Goal: Answer question/provide support

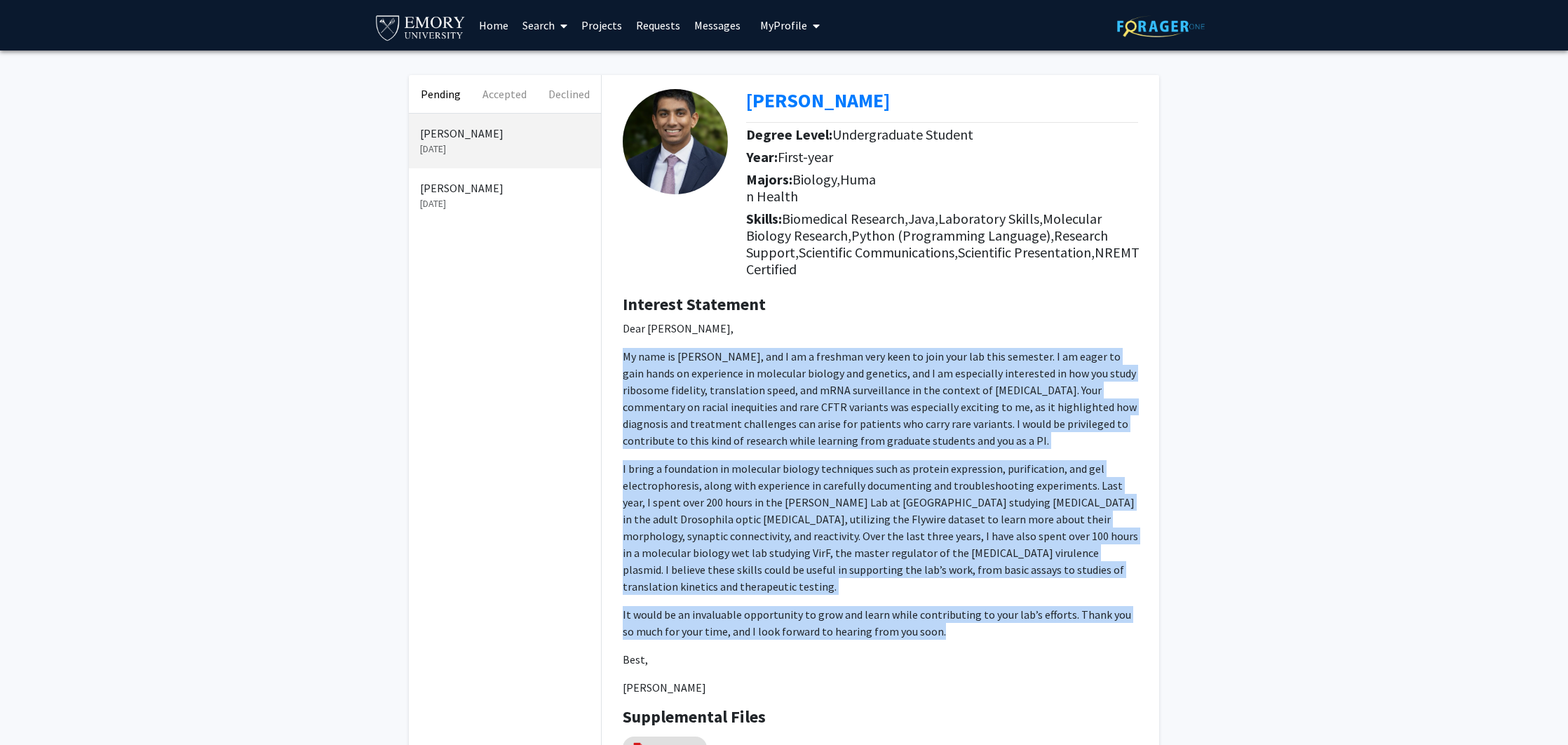
drag, startPoint x: 927, startPoint y: 614, endPoint x: 624, endPoint y: 359, distance: 396.0
click at [624, 359] on p "Dear [PERSON_NAME], My name is [PERSON_NAME], and I am a freshman very keen to …" at bounding box center [880, 508] width 515 height 376
copy p "My name is [PERSON_NAME], and I am a freshman very keen to join your lab this s…"
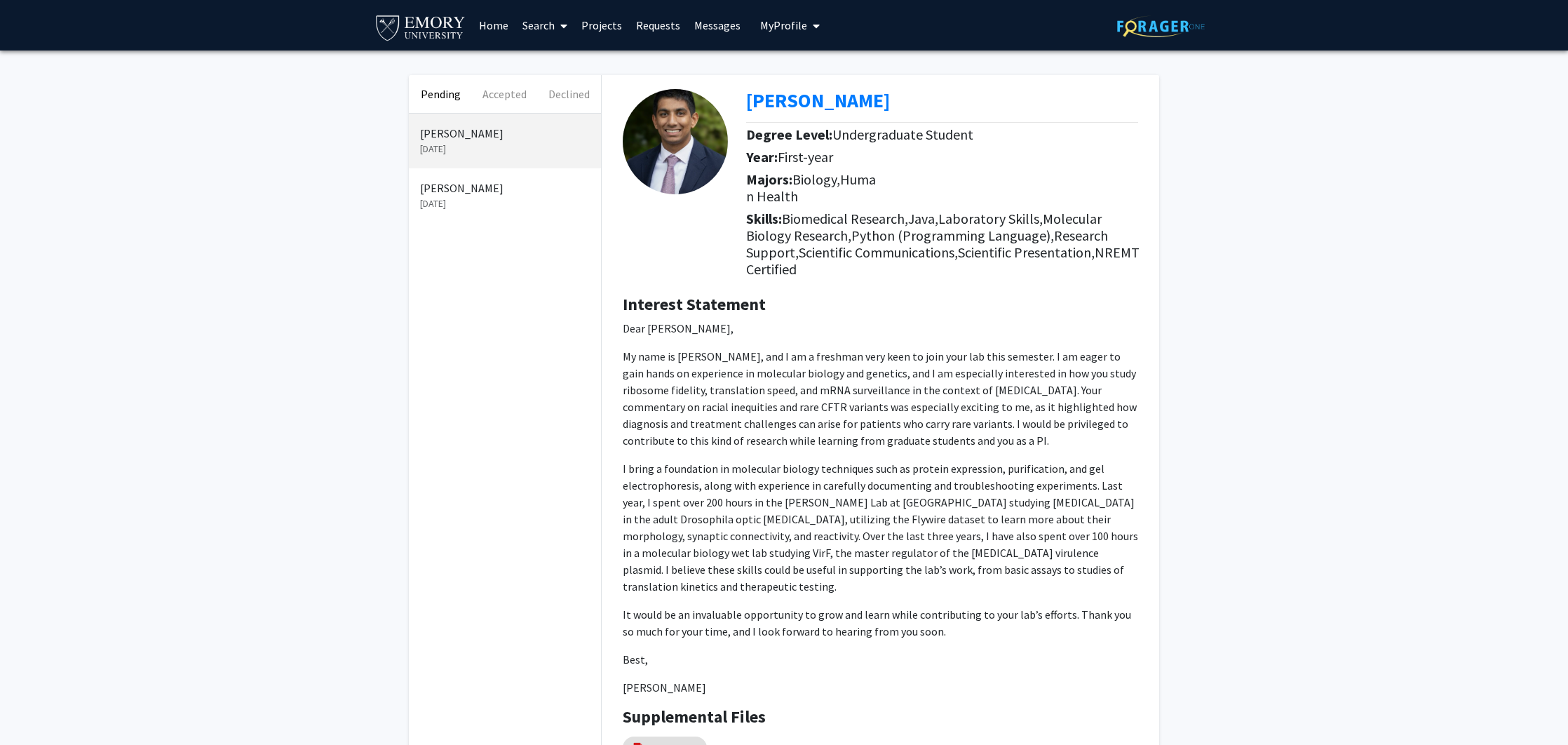
click at [540, 279] on div "[PERSON_NAME] [DATE] [PERSON_NAME] [DATE]" at bounding box center [504, 463] width 192 height 699
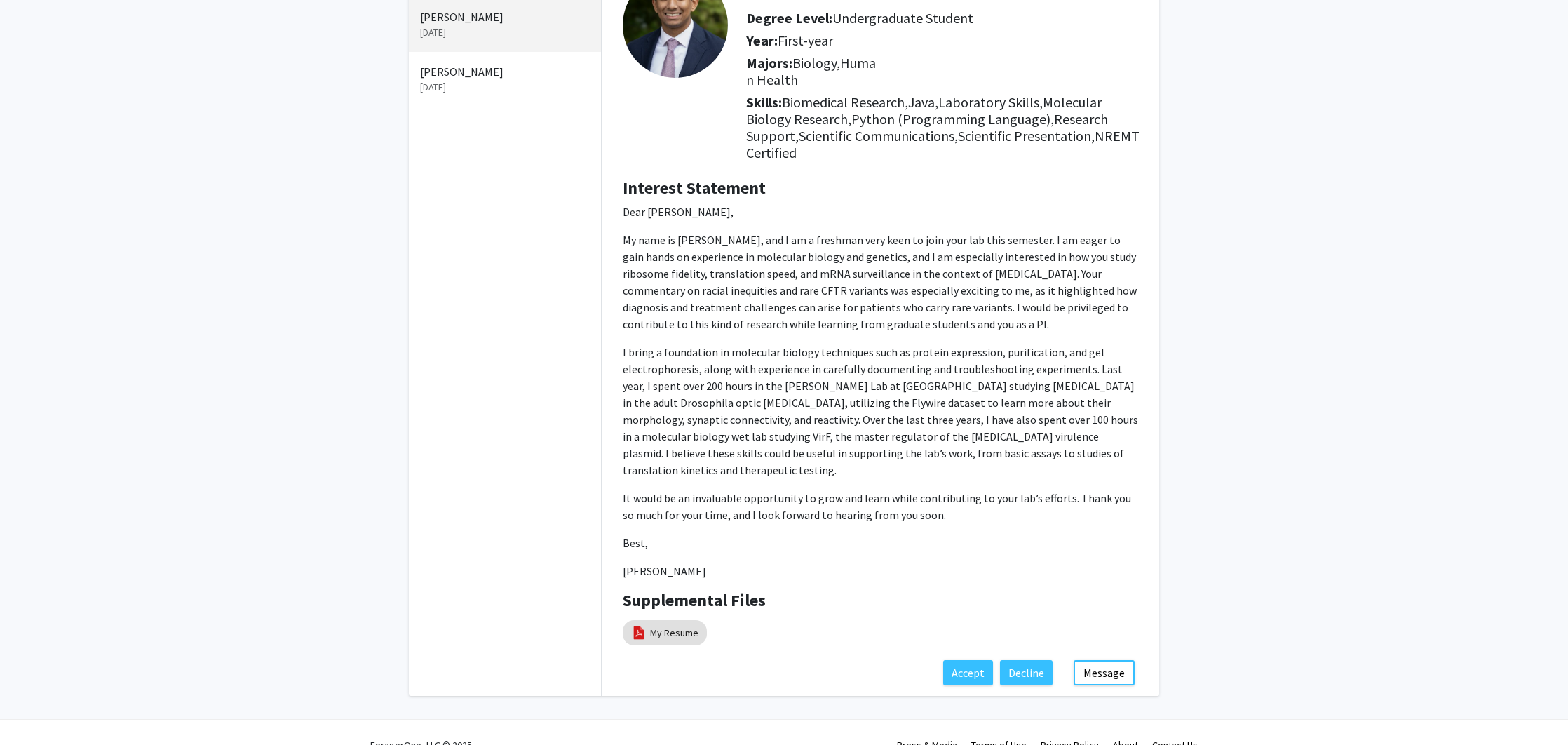
scroll to position [124, 0]
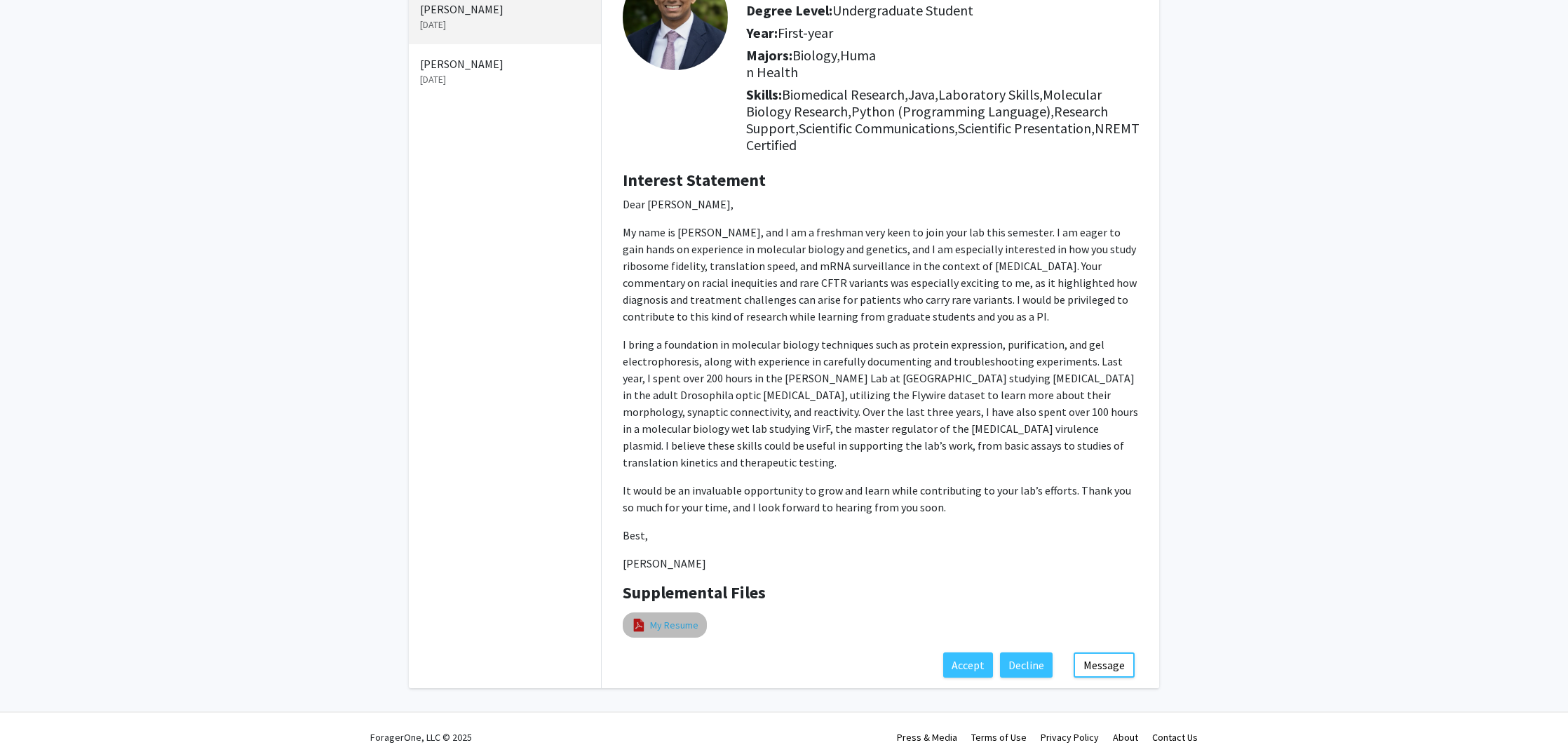
click at [676, 618] on link "My Resume" at bounding box center [674, 625] width 48 height 15
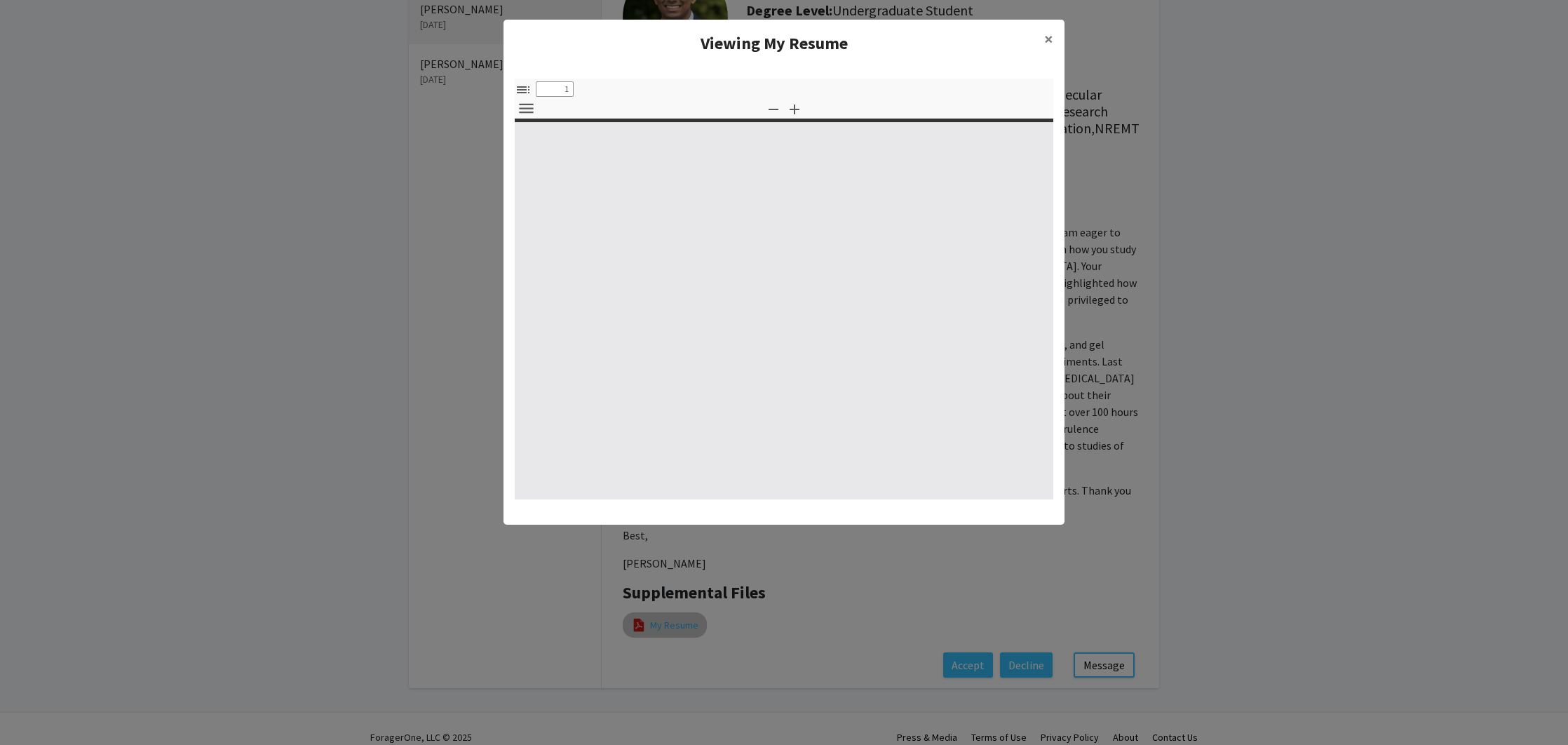
select select "custom"
type input "0"
select select "custom"
type input "1"
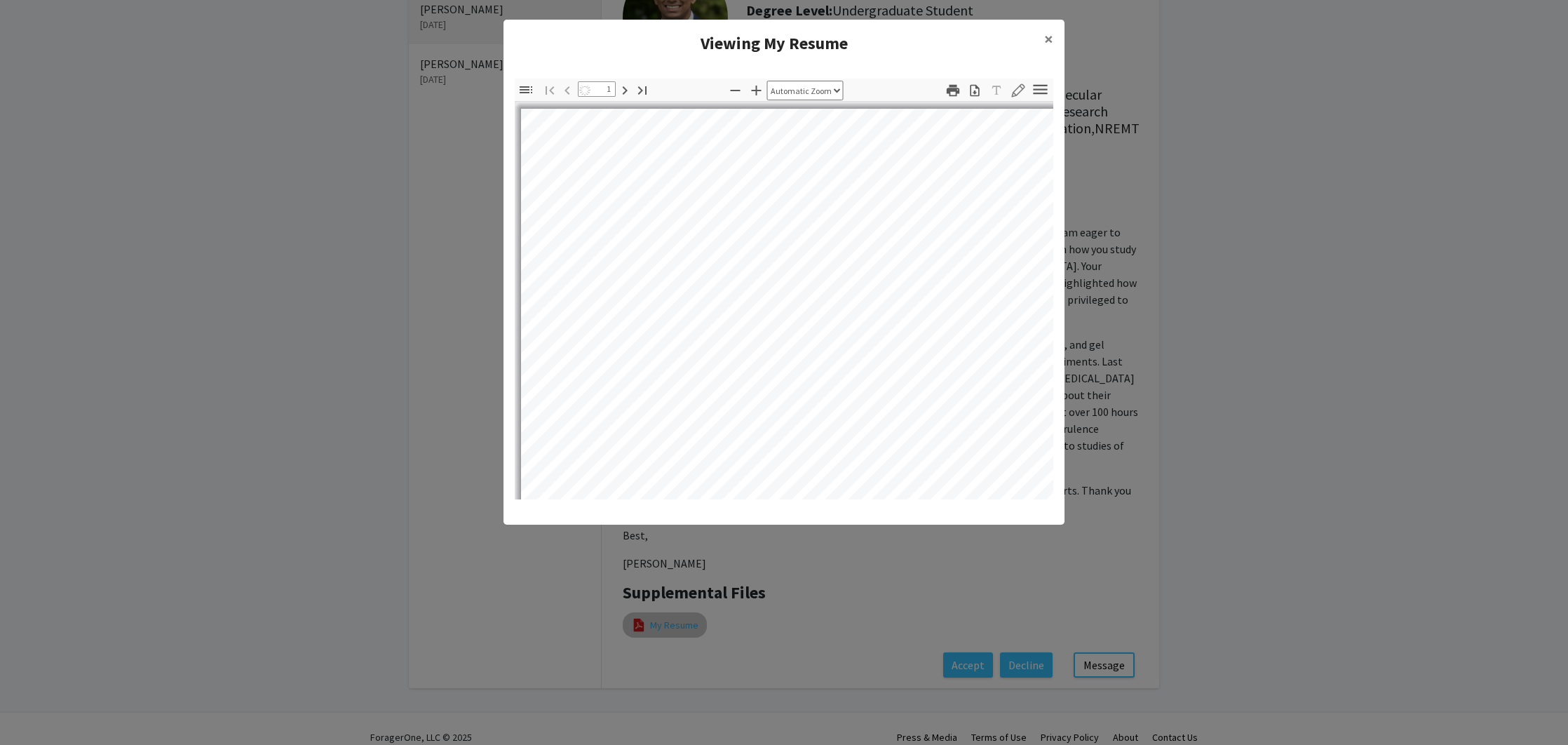
select select "auto"
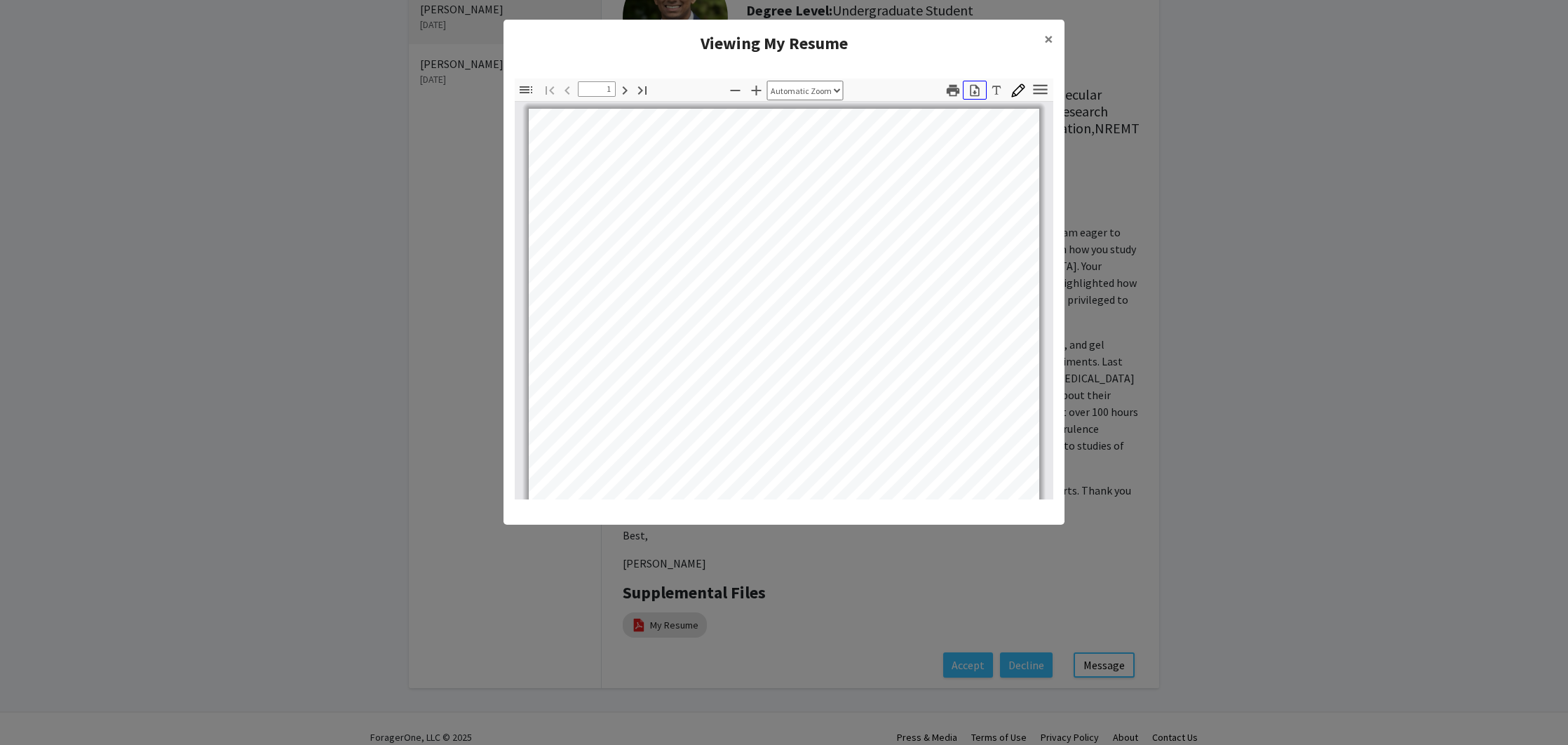
click at [976, 89] on icon "button" at bounding box center [975, 90] width 14 height 14
click at [1052, 37] on span "×" at bounding box center [1048, 39] width 9 height 22
